Goal: Task Accomplishment & Management: Use online tool/utility

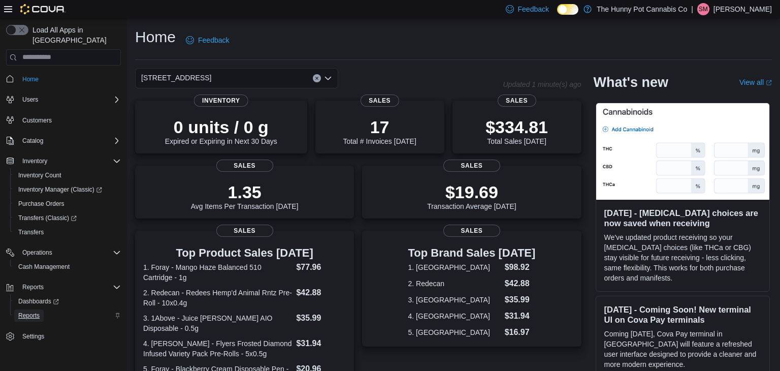
click at [22, 311] on span "Reports" at bounding box center [28, 315] width 21 height 8
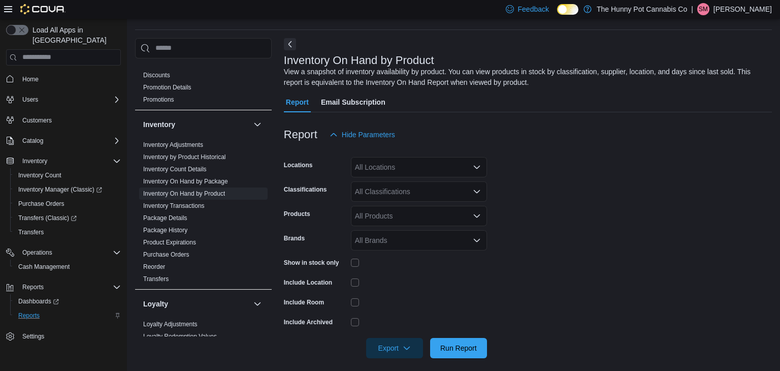
scroll to position [34, 0]
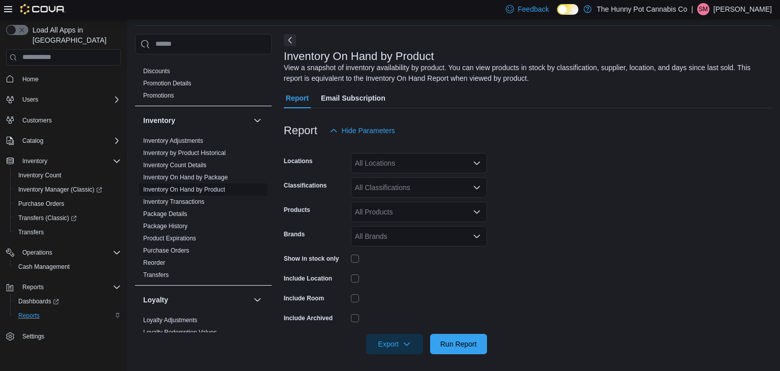
click at [179, 191] on link "Inventory On Hand by Product" at bounding box center [184, 189] width 82 height 7
click at [384, 156] on div "All Locations" at bounding box center [419, 163] width 136 height 20
type input "***"
click at [396, 178] on span "[STREET_ADDRESS]" at bounding box center [408, 180] width 70 height 10
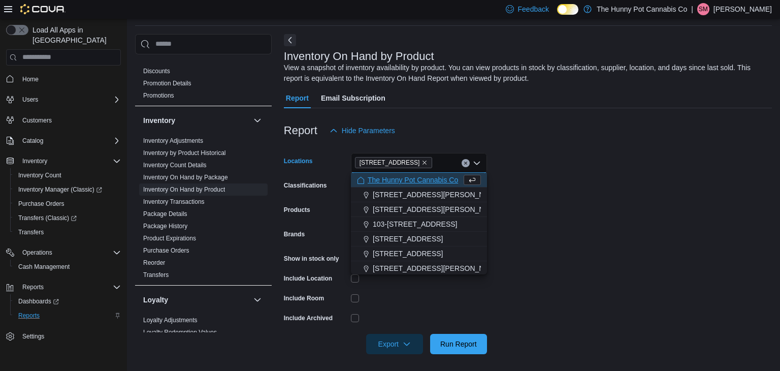
click at [558, 218] on form "Locations [STREET_ADDRESS] Selected. [STREET_ADDRESS] Press Backspace to delete…" at bounding box center [528, 247] width 488 height 213
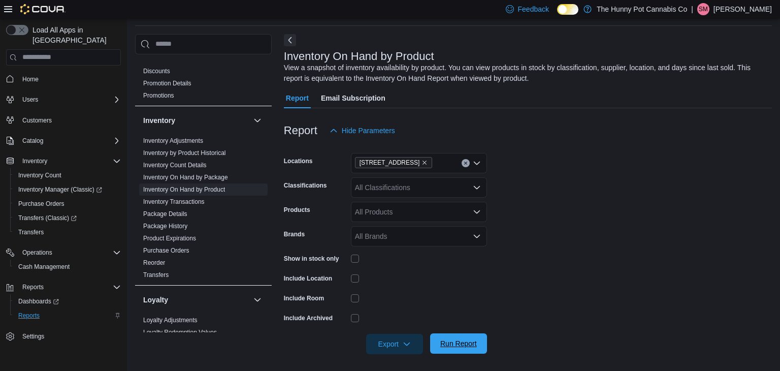
click at [438, 343] on span "Run Report" at bounding box center [458, 343] width 45 height 20
